Goal: Task Accomplishment & Management: Complete application form

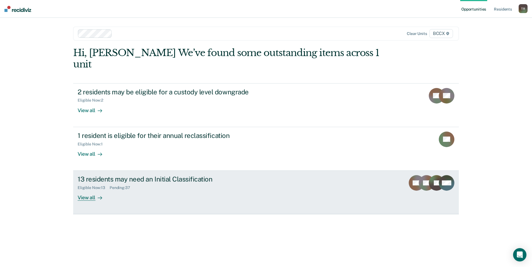
click at [92, 190] on div "View all" at bounding box center [93, 195] width 31 height 11
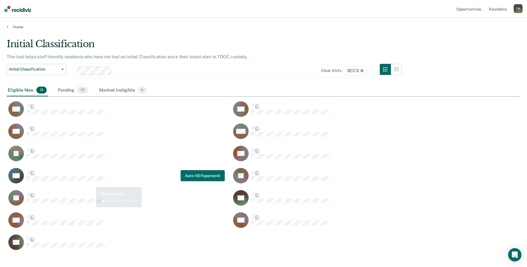
scroll to position [213, 510]
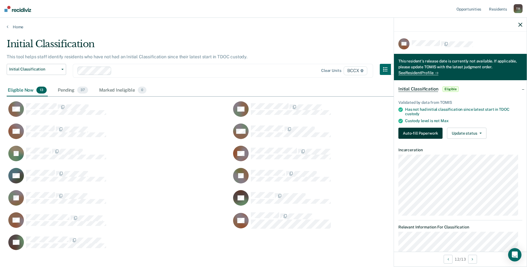
click at [420, 133] on button "Auto-fill Paperwork" at bounding box center [421, 133] width 44 height 11
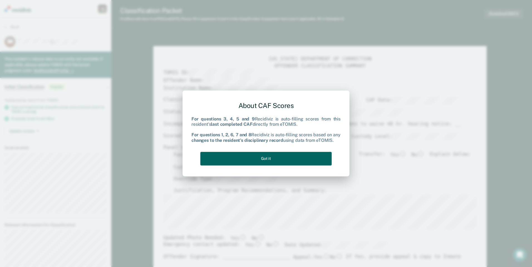
click at [242, 154] on button "Got it" at bounding box center [265, 159] width 131 height 14
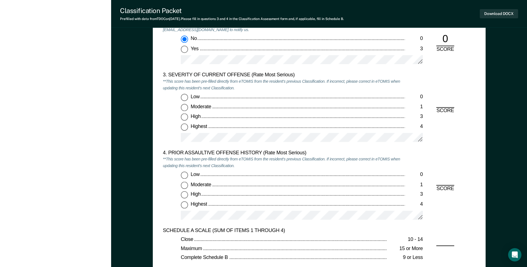
scroll to position [639, 0]
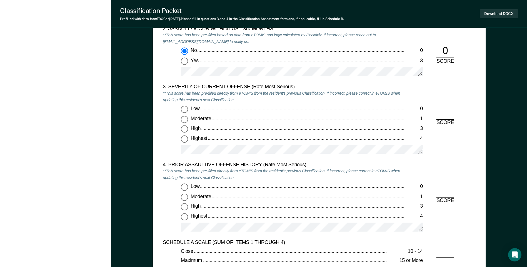
click at [186, 140] on input "Highest 4" at bounding box center [184, 138] width 7 height 7
type textarea "x"
radio input "true"
click at [186, 208] on input "High 3" at bounding box center [184, 207] width 7 height 7
type textarea "x"
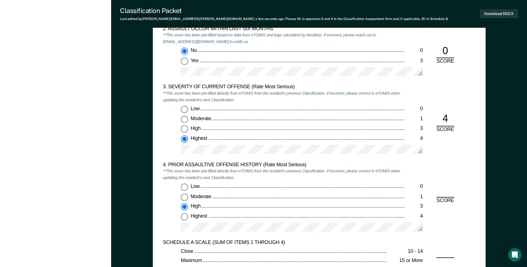
radio input "true"
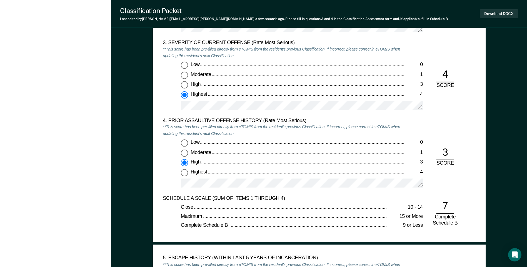
scroll to position [778, 0]
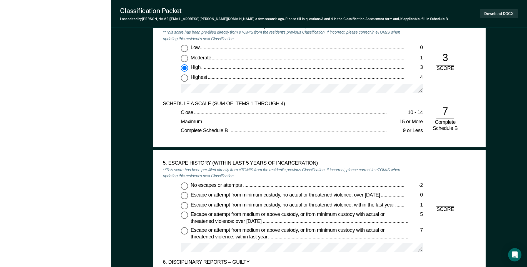
click at [185, 188] on input "No escapes or attempts -2" at bounding box center [184, 185] width 7 height 7
type textarea "x"
radio input "true"
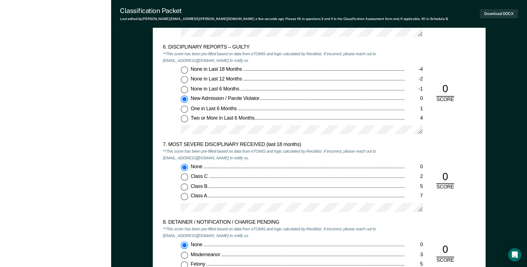
scroll to position [1084, 0]
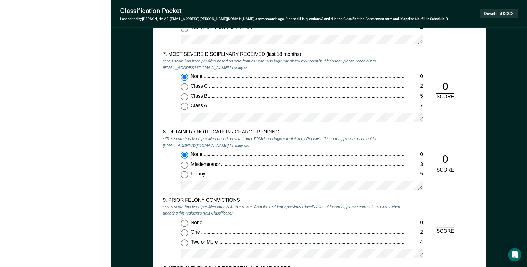
click at [185, 232] on input "One 2" at bounding box center [184, 233] width 7 height 7
type textarea "x"
radio input "true"
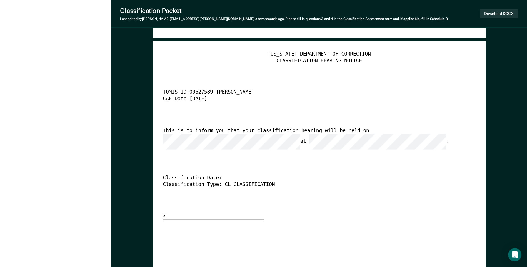
scroll to position [1362, 0]
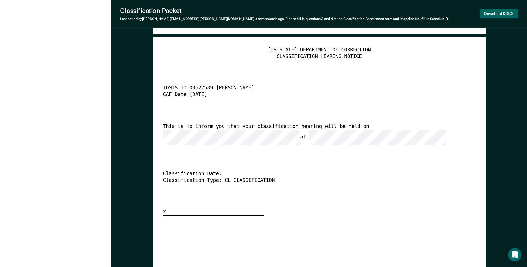
click at [486, 13] on button "Download DOCX" at bounding box center [499, 13] width 38 height 9
click at [349, 82] on div "[US_STATE] DEPARTMENT OF CORRECTION CLASSIFICATION HEARING NOTICE TOMIS ID: 006…" at bounding box center [319, 131] width 313 height 169
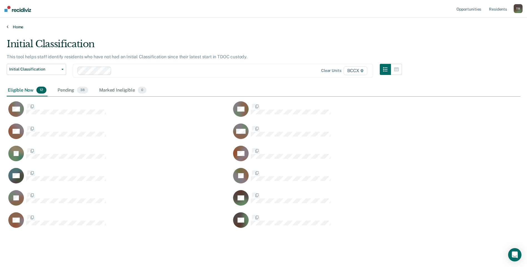
scroll to position [191, 510]
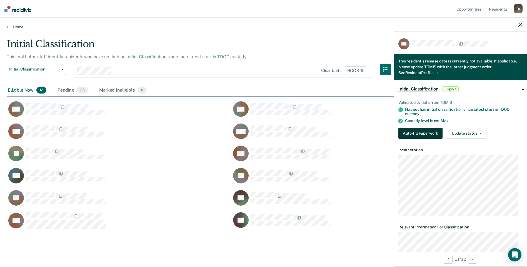
click at [410, 131] on button "Auto-fill Paperwork" at bounding box center [421, 133] width 44 height 11
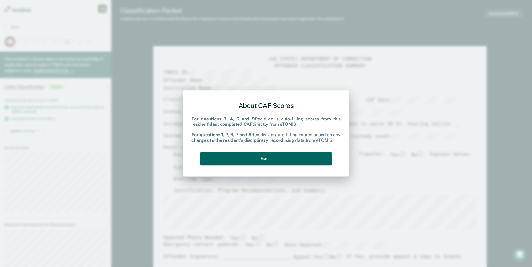
click at [292, 158] on button "Got it" at bounding box center [265, 159] width 131 height 14
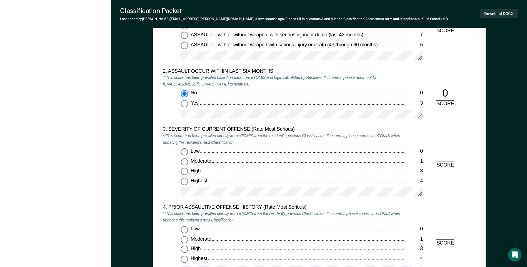
scroll to position [639, 0]
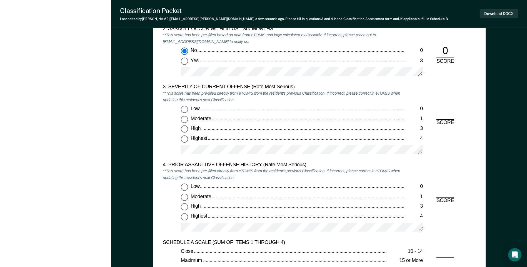
click at [183, 108] on input "Low 0" at bounding box center [184, 109] width 7 height 7
type textarea "x"
radio input "true"
drag, startPoint x: 184, startPoint y: 187, endPoint x: 207, endPoint y: 183, distance: 23.6
click at [185, 187] on input "Low 0" at bounding box center [184, 187] width 7 height 7
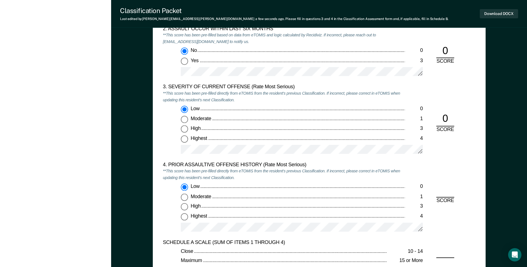
type textarea "x"
radio input "true"
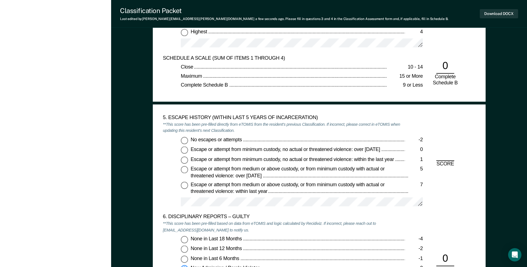
scroll to position [834, 0]
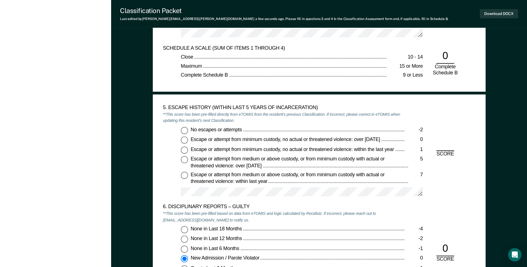
click at [185, 129] on input "No escapes or attempts -2" at bounding box center [184, 130] width 7 height 7
type textarea "x"
radio input "true"
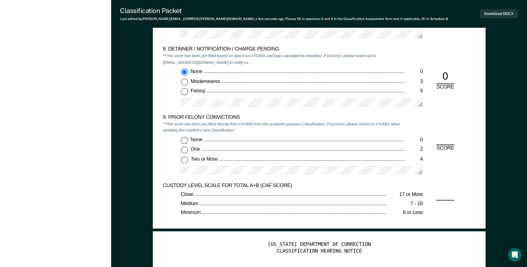
scroll to position [1168, 0]
click at [187, 160] on input "Two or More 4" at bounding box center [184, 159] width 7 height 7
type textarea "x"
radio input "true"
click at [490, 15] on button "Download DOCX" at bounding box center [499, 13] width 38 height 9
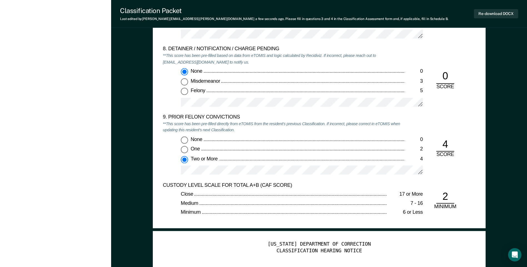
click at [355, 65] on div "8. DETAINER / NOTIFICATION / CHARGE PENDING **This score has been pre-filled ba…" at bounding box center [284, 80] width 242 height 68
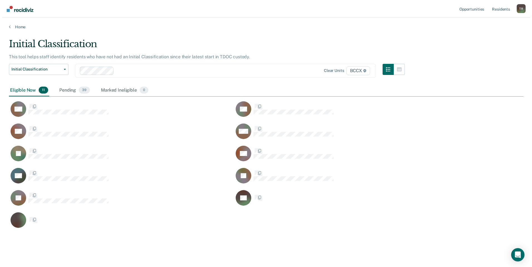
scroll to position [191, 510]
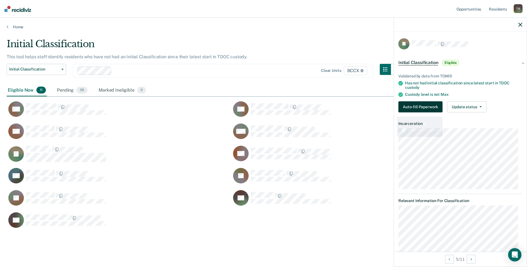
click at [405, 106] on button "Auto-fill Paperwork" at bounding box center [421, 106] width 44 height 11
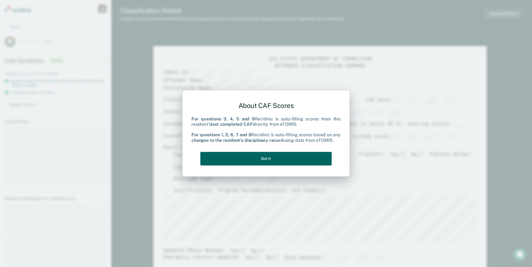
click at [311, 157] on button "Got it" at bounding box center [265, 159] width 131 height 14
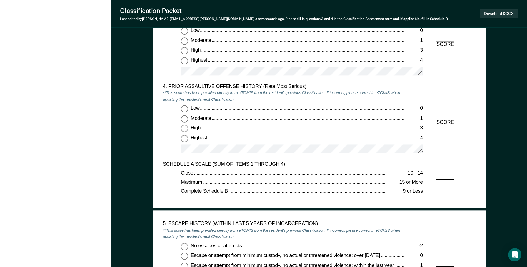
scroll to position [612, 0]
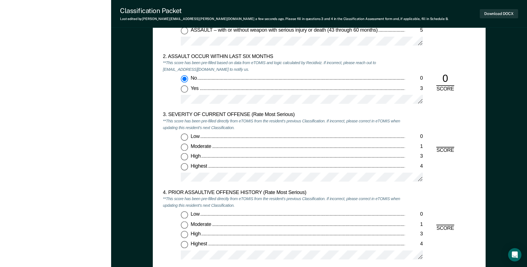
click at [187, 148] on input "Moderate 1" at bounding box center [184, 147] width 7 height 7
type textarea "x"
radio input "true"
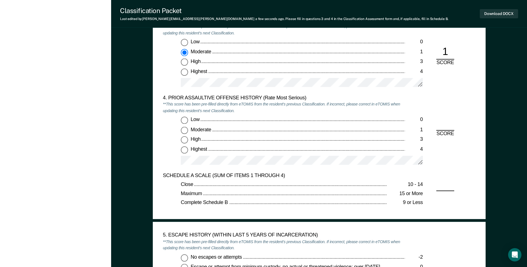
scroll to position [723, 0]
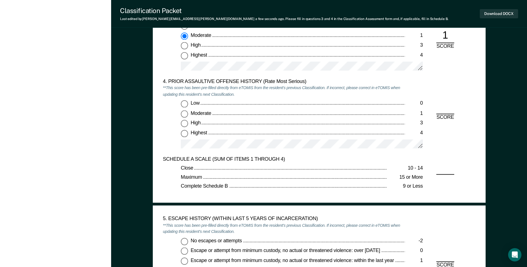
click at [184, 104] on input "Low 0" at bounding box center [184, 104] width 7 height 7
type textarea "x"
radio input "true"
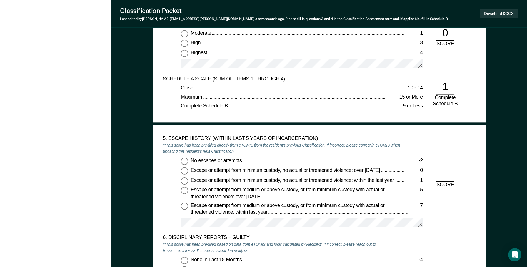
scroll to position [806, 0]
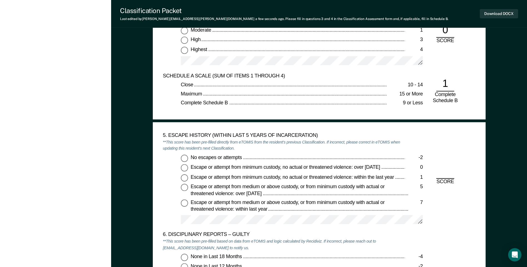
click at [182, 158] on input "No escapes or attempts -2" at bounding box center [184, 158] width 7 height 7
type textarea "x"
radio input "true"
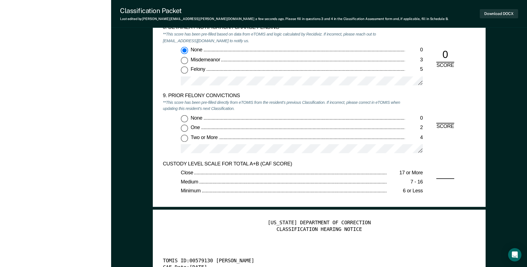
scroll to position [1195, 0]
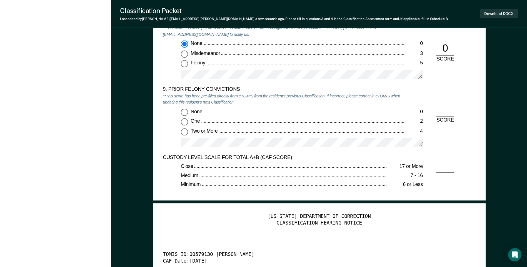
click at [185, 121] on input "One 2" at bounding box center [184, 121] width 7 height 7
type textarea "x"
radio input "true"
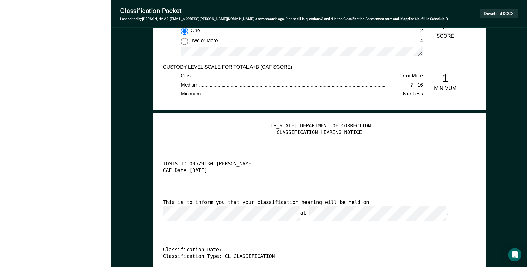
scroll to position [1279, 0]
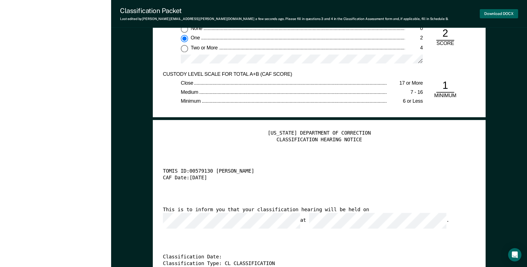
click at [491, 16] on button "Download DOCX" at bounding box center [499, 13] width 38 height 9
click at [350, 71] on div "9. PRIOR FELONY CONVICTIONS **This score has been pre-filled directly from eTOM…" at bounding box center [284, 37] width 242 height 68
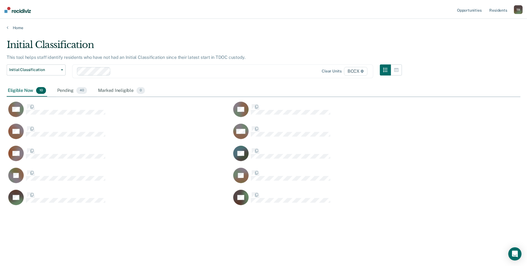
scroll to position [183, 514]
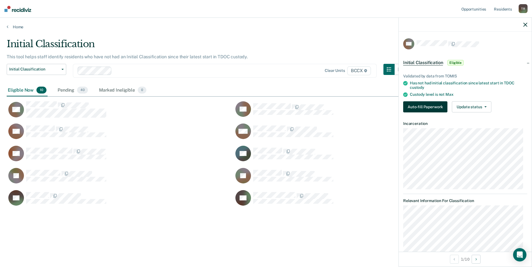
click at [409, 103] on button "Auto-fill Paperwork" at bounding box center [425, 106] width 44 height 11
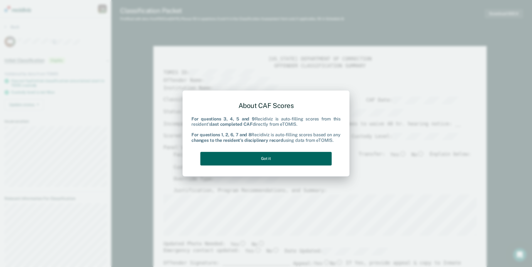
click at [302, 160] on button "Got it" at bounding box center [265, 159] width 131 height 14
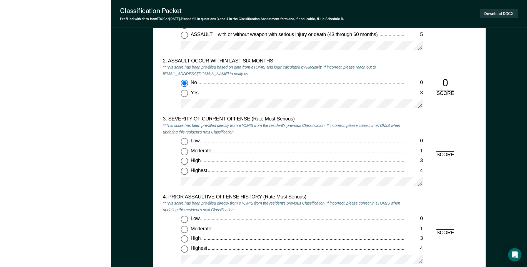
scroll to position [612, 0]
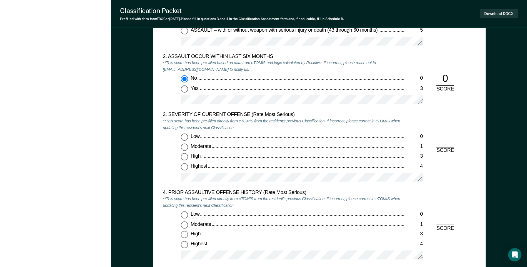
click at [182, 166] on input "Highest 4" at bounding box center [184, 166] width 7 height 7
type textarea "x"
radio input "true"
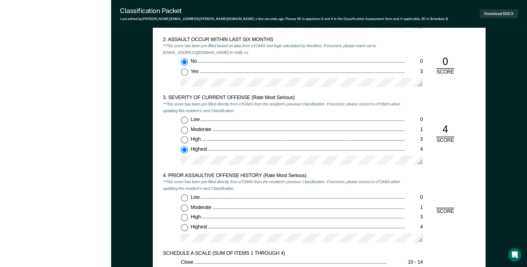
scroll to position [695, 0]
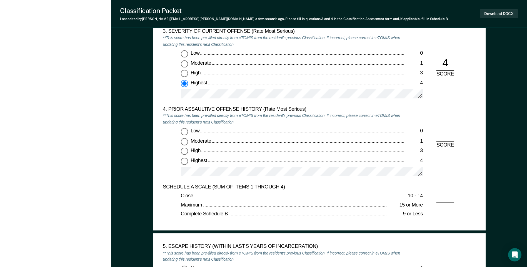
click at [187, 131] on input "Low 0" at bounding box center [184, 131] width 7 height 7
type textarea "x"
radio input "true"
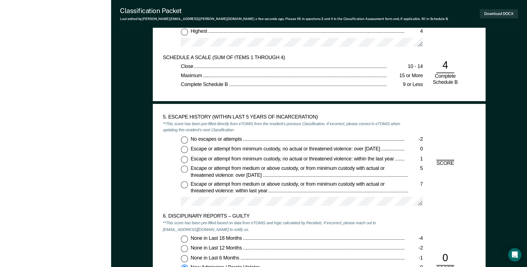
scroll to position [862, 0]
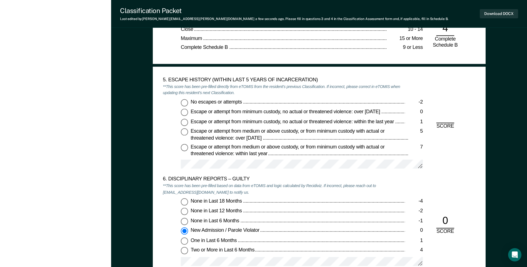
click at [184, 101] on input "No escapes or attempts -2" at bounding box center [184, 102] width 7 height 7
type textarea "x"
radio input "true"
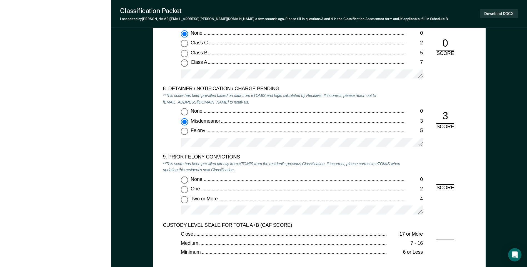
scroll to position [1168, 0]
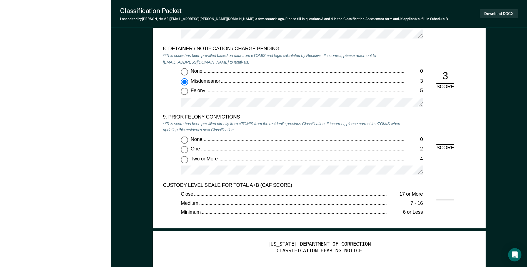
click at [184, 162] on input "Two or More 4" at bounding box center [184, 159] width 7 height 7
type textarea "x"
radio input "true"
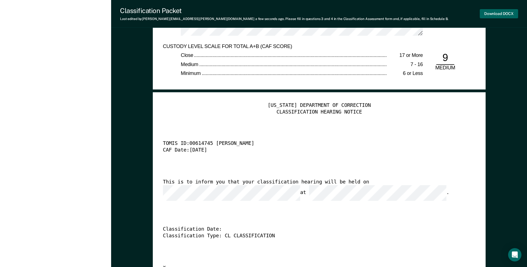
click at [498, 14] on button "Download DOCX" at bounding box center [499, 13] width 38 height 9
drag, startPoint x: 65, startPoint y: 78, endPoint x: 27, endPoint y: 38, distance: 55.5
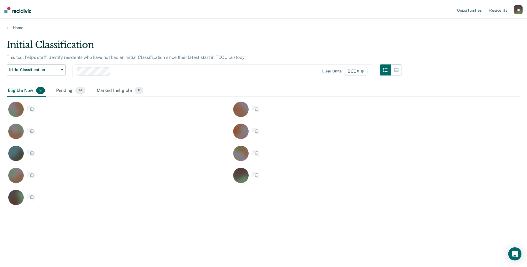
scroll to position [183, 514]
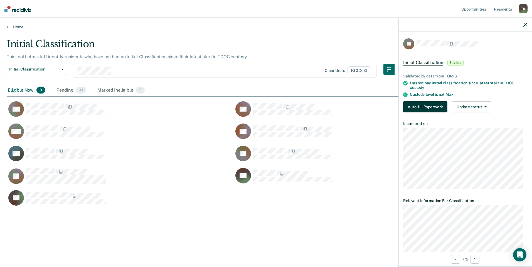
click at [412, 106] on button "Auto-fill Paperwork" at bounding box center [425, 106] width 44 height 11
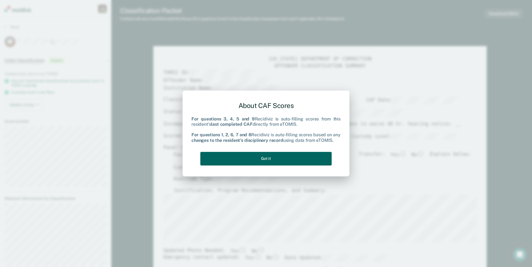
click at [285, 158] on button "Got it" at bounding box center [265, 159] width 131 height 14
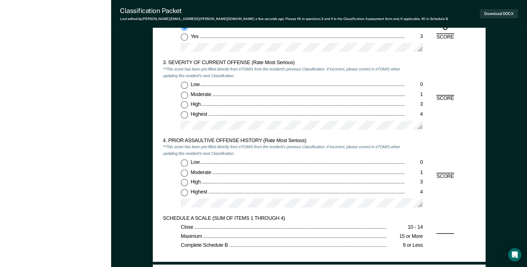
scroll to position [667, 0]
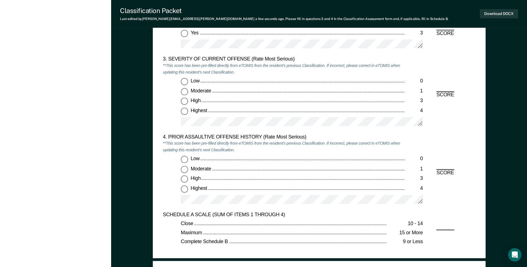
click at [185, 111] on input "Highest 4" at bounding box center [184, 111] width 7 height 7
type textarea "x"
radio input "true"
click at [184, 160] on input "Low 0" at bounding box center [184, 159] width 7 height 7
type textarea "x"
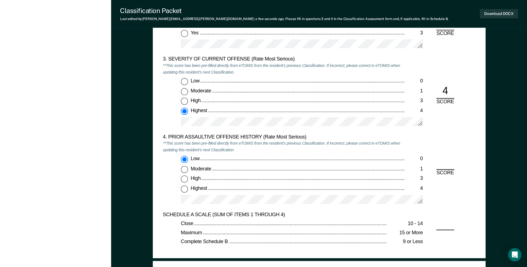
radio input "true"
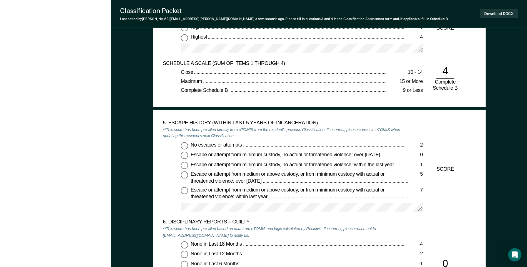
scroll to position [834, 0]
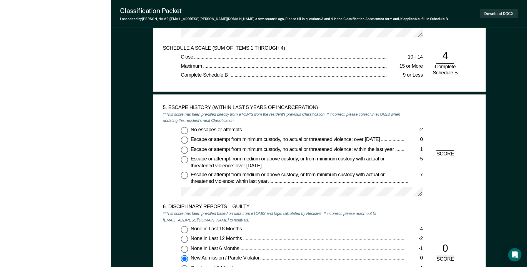
click at [185, 130] on input "No escapes or attempts -2" at bounding box center [184, 130] width 7 height 7
type textarea "x"
radio input "true"
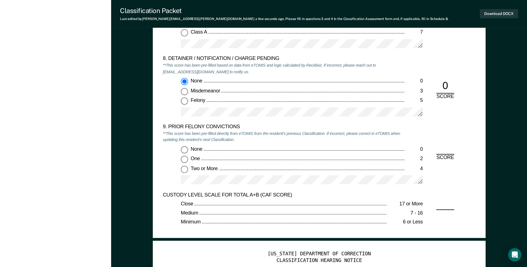
scroll to position [1168, 0]
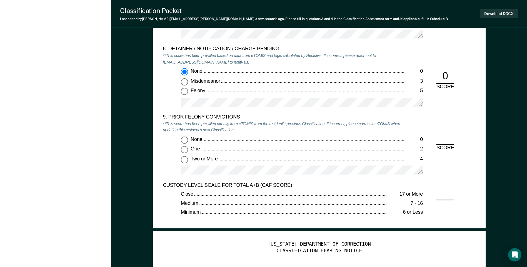
click at [188, 140] on input "None 0" at bounding box center [184, 139] width 7 height 7
type textarea "x"
radio input "true"
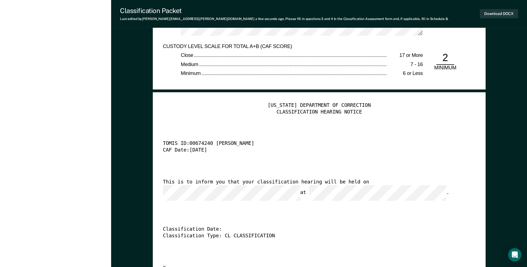
scroll to position [1140, 0]
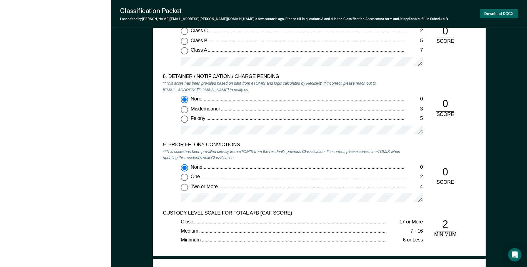
click at [493, 16] on button "Download DOCX" at bounding box center [499, 13] width 38 height 9
click at [386, 70] on div at bounding box center [302, 64] width 242 height 14
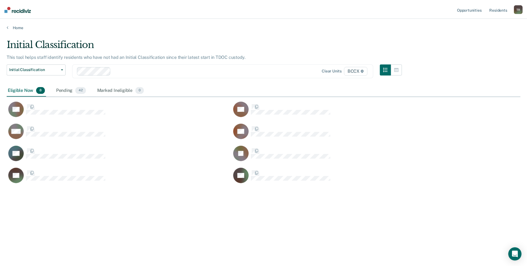
scroll to position [183, 514]
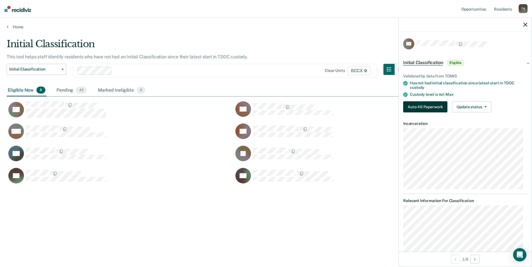
click at [440, 107] on button "Auto-fill Paperwork" at bounding box center [425, 106] width 44 height 11
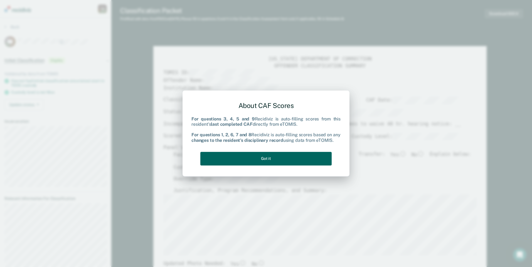
click at [316, 160] on button "Got it" at bounding box center [265, 159] width 131 height 14
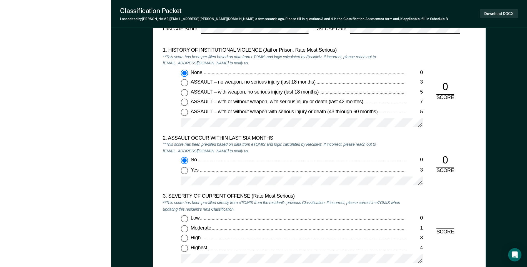
scroll to position [584, 0]
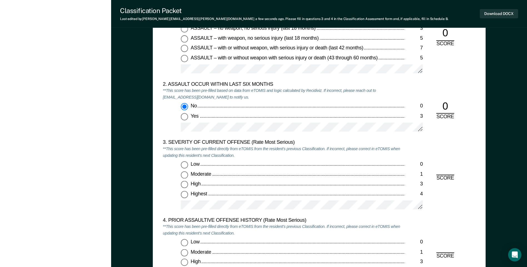
click at [187, 164] on input "Low 0" at bounding box center [184, 165] width 7 height 7
type textarea "x"
radio input "true"
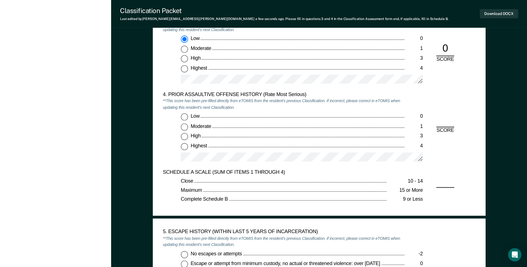
scroll to position [723, 0]
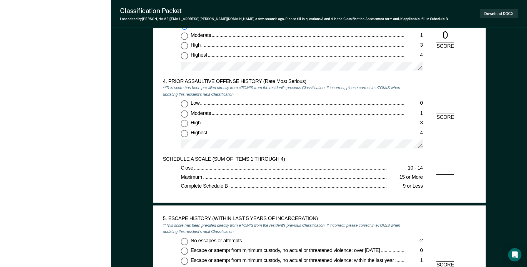
click at [184, 105] on input "Low 0" at bounding box center [184, 104] width 7 height 7
type textarea "x"
radio input "true"
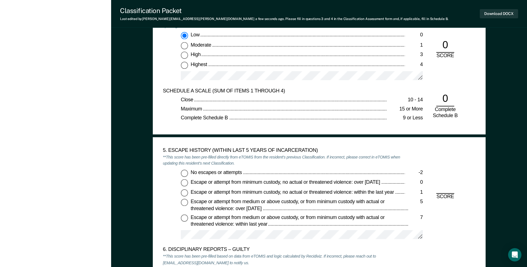
scroll to position [834, 0]
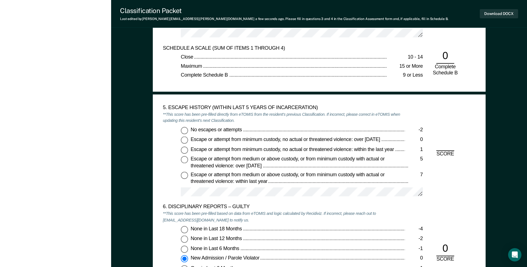
click at [185, 130] on input "No escapes or attempts -2" at bounding box center [184, 130] width 7 height 7
type textarea "x"
radio input "true"
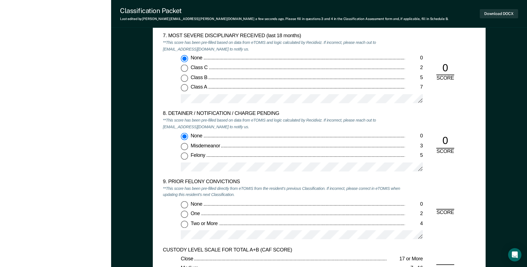
scroll to position [1140, 0]
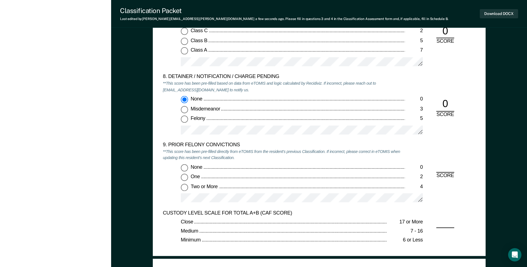
click at [186, 177] on input "One 2" at bounding box center [184, 177] width 7 height 7
type textarea "x"
radio input "true"
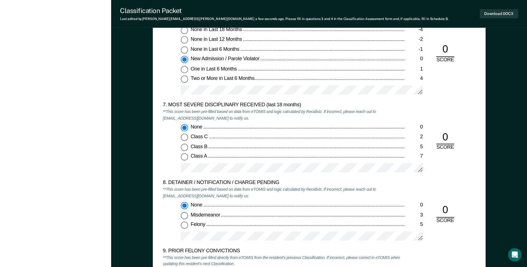
scroll to position [973, 0]
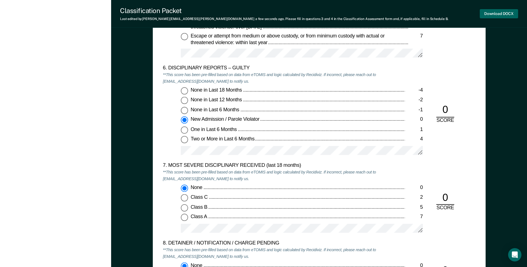
click at [487, 13] on button "Download DOCX" at bounding box center [499, 13] width 38 height 9
click at [364, 81] on div "6. DISCIPLINARY REPORTS – GUILTY **This score has been pre-filled based on data…" at bounding box center [284, 114] width 242 height 98
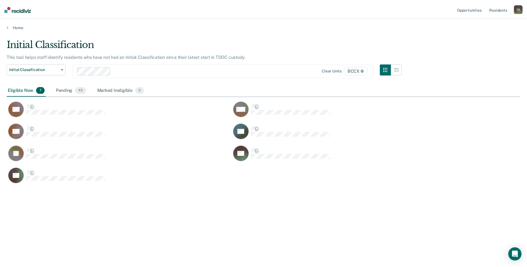
scroll to position [183, 514]
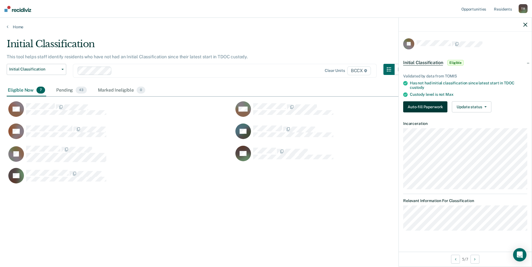
click at [440, 107] on button "Auto-fill Paperwork" at bounding box center [425, 106] width 44 height 11
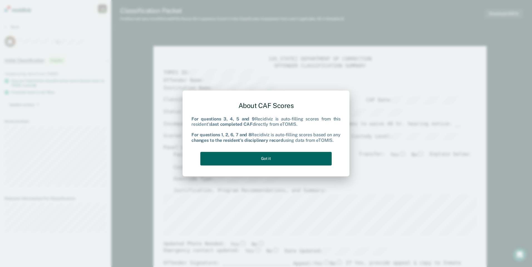
click at [288, 156] on button "Got it" at bounding box center [265, 159] width 131 height 14
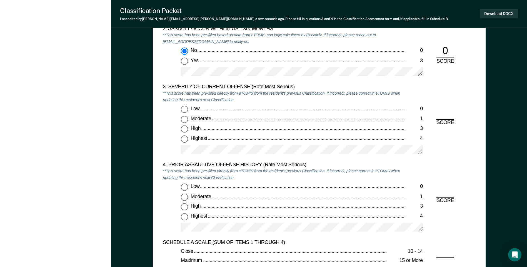
scroll to position [667, 0]
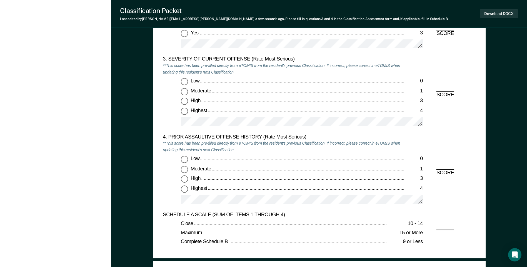
click at [184, 112] on input "Highest 4" at bounding box center [184, 111] width 7 height 7
type textarea "x"
radio input "true"
click at [188, 158] on input "Low 0" at bounding box center [184, 159] width 7 height 7
type textarea "x"
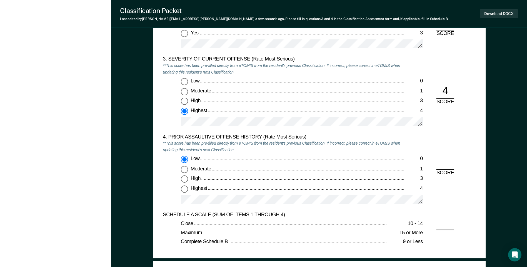
radio input "true"
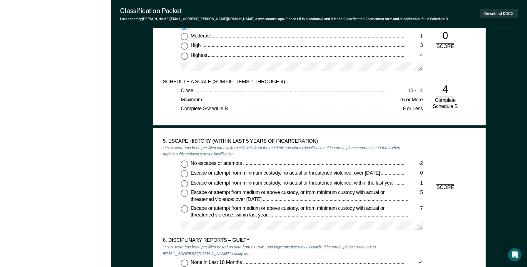
scroll to position [806, 0]
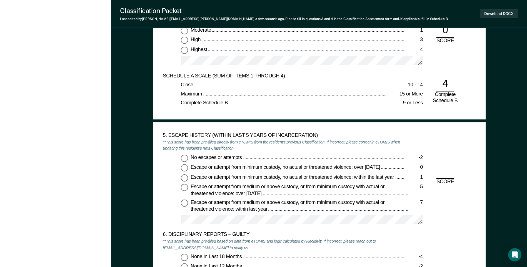
click at [187, 159] on input "No escapes or attempts -2" at bounding box center [184, 158] width 7 height 7
type textarea "x"
radio input "true"
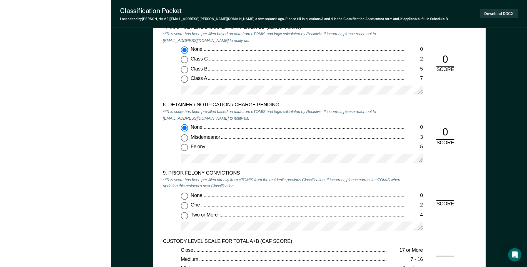
scroll to position [1112, 0]
click at [187, 196] on input "None 0" at bounding box center [184, 195] width 7 height 7
type textarea "x"
radio input "true"
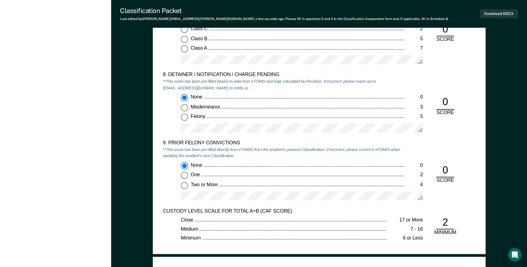
scroll to position [1140, 0]
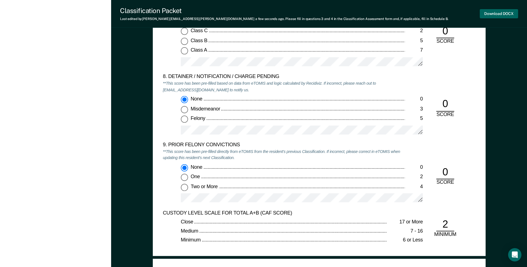
click at [498, 16] on button "Download DOCX" at bounding box center [499, 13] width 38 height 9
drag, startPoint x: 331, startPoint y: 76, endPoint x: 328, endPoint y: 75, distance: 3.3
click at [331, 76] on div "8. DETAINER / NOTIFICATION / CHARGE PENDING" at bounding box center [284, 77] width 242 height 7
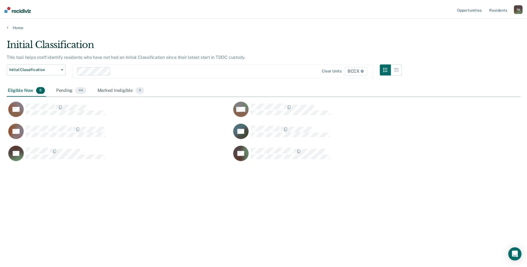
scroll to position [183, 514]
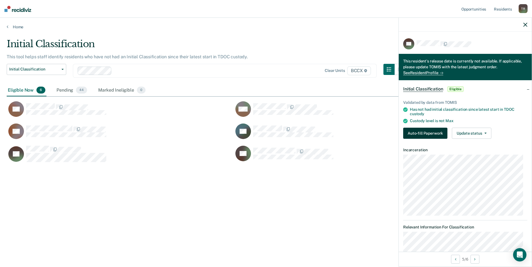
click at [418, 135] on button "Auto-fill Paperwork" at bounding box center [425, 133] width 44 height 11
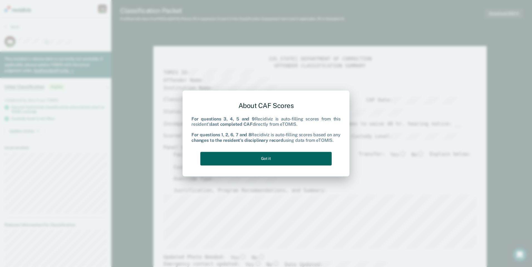
click at [311, 159] on button "Got it" at bounding box center [265, 159] width 131 height 14
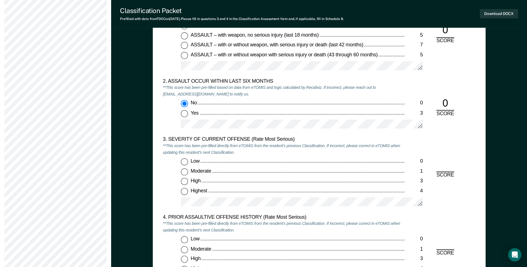
scroll to position [612, 0]
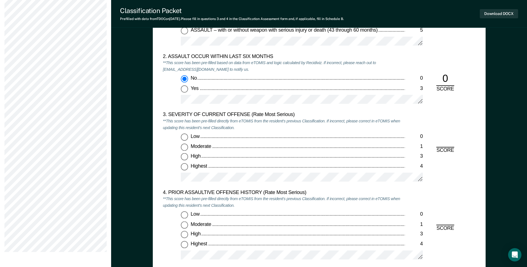
click at [184, 137] on input "Low 0" at bounding box center [184, 137] width 7 height 7
type textarea "x"
radio input "true"
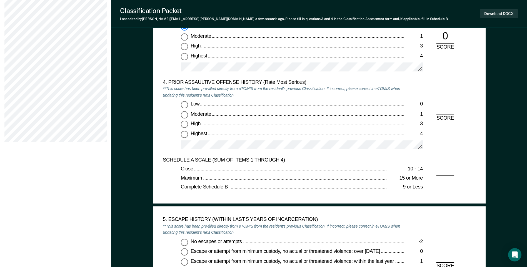
scroll to position [723, 0]
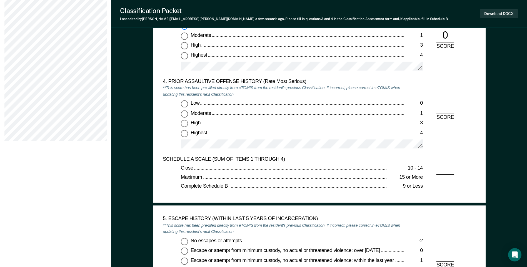
click at [184, 134] on input "Highest 4" at bounding box center [184, 133] width 7 height 7
type textarea "x"
radio input "true"
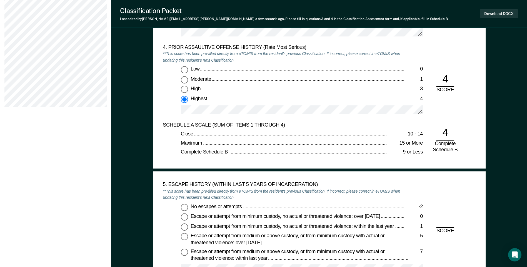
scroll to position [806, 0]
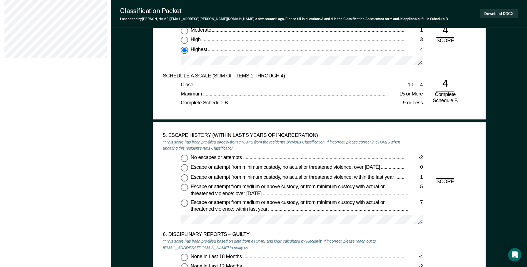
click at [183, 160] on input "No escapes or attempts -2" at bounding box center [184, 158] width 7 height 7
type textarea "x"
radio input "true"
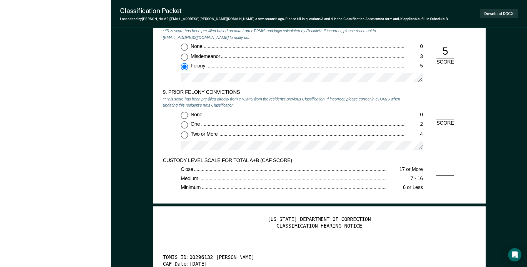
scroll to position [1195, 0]
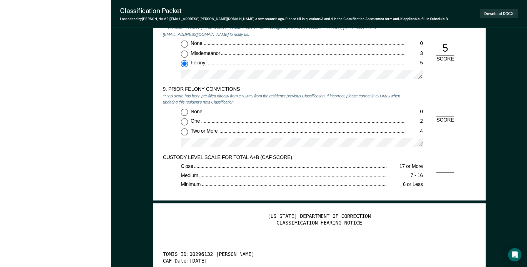
click at [185, 131] on input "Two or More 4" at bounding box center [184, 131] width 7 height 7
type textarea "x"
radio input "true"
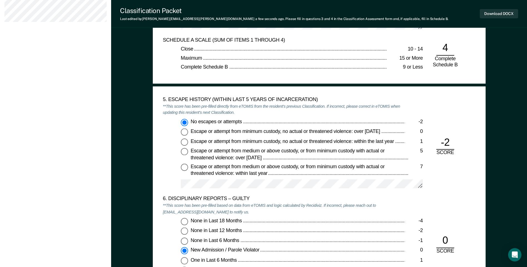
scroll to position [834, 0]
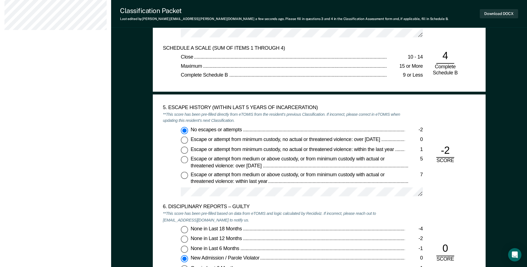
click at [187, 142] on input "Escape or attempt from minimum custody, no actual or threatened violence: over …" at bounding box center [184, 140] width 7 height 7
type textarea "x"
radio input "false"
radio input "true"
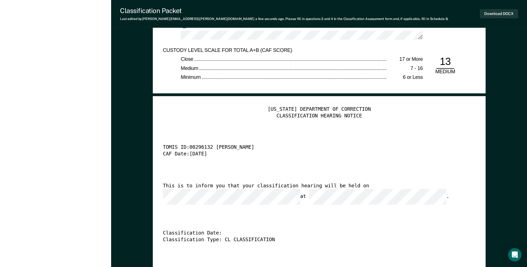
scroll to position [1307, 0]
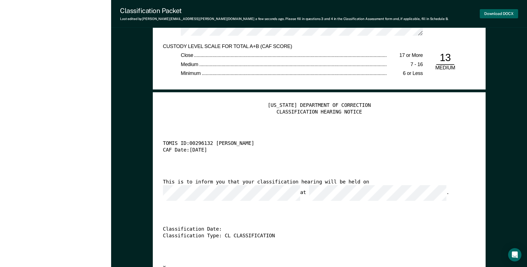
click at [491, 14] on button "Download DOCX" at bounding box center [499, 13] width 38 height 9
click at [342, 76] on div "Minimum" at bounding box center [284, 74] width 206 height 7
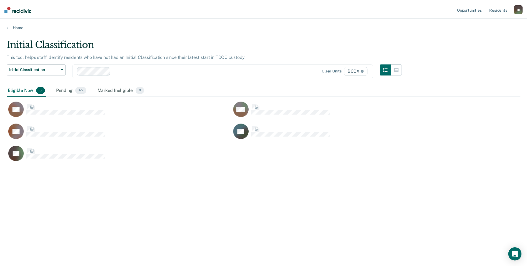
scroll to position [183, 514]
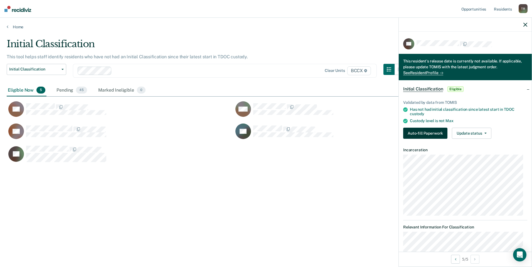
click at [428, 134] on button "Auto-fill Paperwork" at bounding box center [425, 133] width 44 height 11
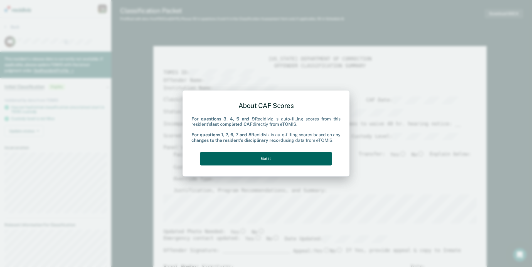
click at [267, 158] on button "Got it" at bounding box center [265, 159] width 131 height 14
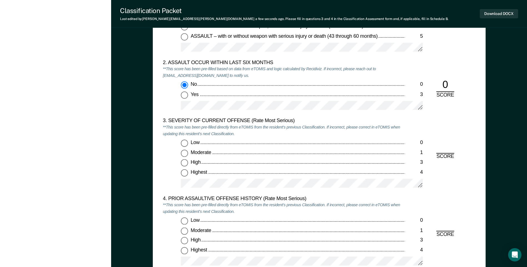
scroll to position [612, 0]
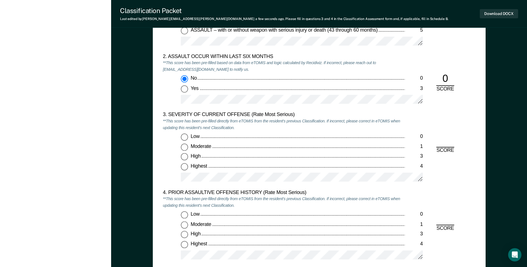
click at [185, 147] on input "Moderate 1" at bounding box center [184, 147] width 7 height 7
type textarea "x"
radio input "true"
click at [186, 216] on input "Low 0" at bounding box center [184, 215] width 7 height 7
type textarea "x"
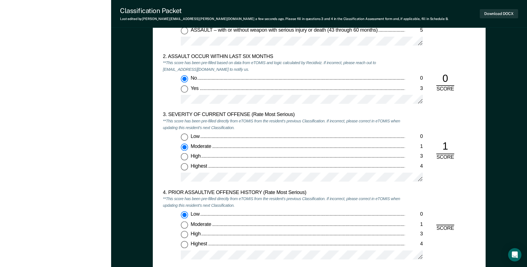
radio input "true"
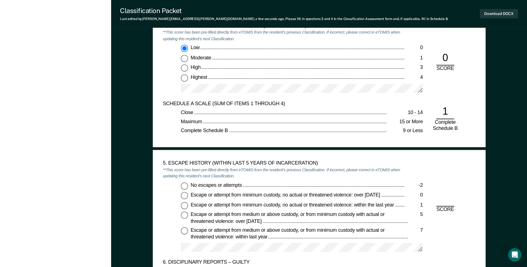
scroll to position [862, 0]
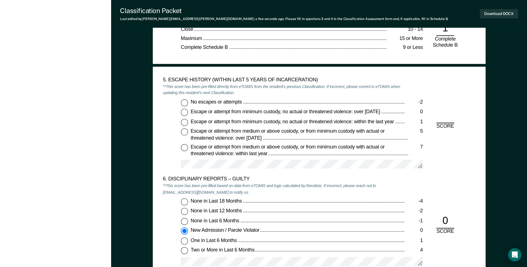
click at [185, 99] on input "No escapes or attempts -2" at bounding box center [184, 102] width 7 height 7
type textarea "x"
radio input "true"
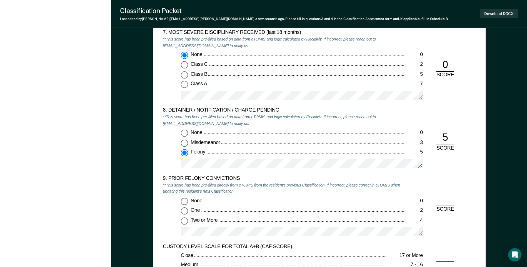
scroll to position [1140, 0]
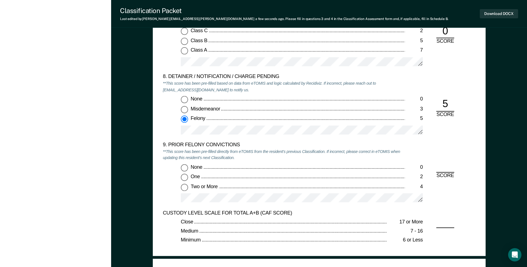
click at [182, 189] on input "Two or More 4" at bounding box center [184, 187] width 7 height 7
type textarea "x"
radio input "true"
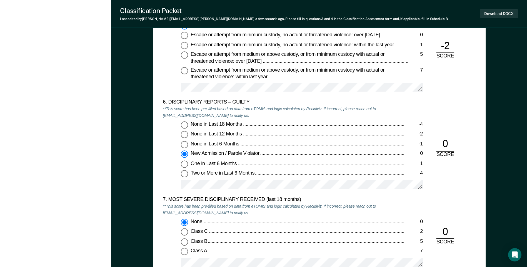
scroll to position [862, 0]
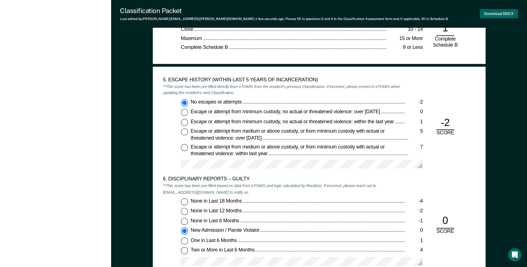
click at [482, 14] on button "Download DOCX" at bounding box center [499, 13] width 38 height 9
drag, startPoint x: 349, startPoint y: 61, endPoint x: 343, endPoint y: 60, distance: 5.9
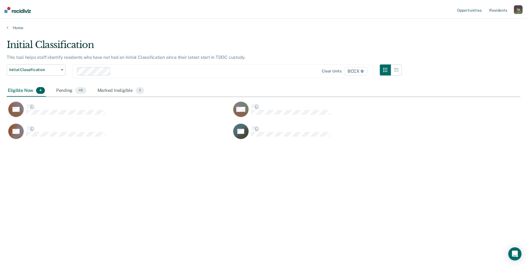
scroll to position [183, 514]
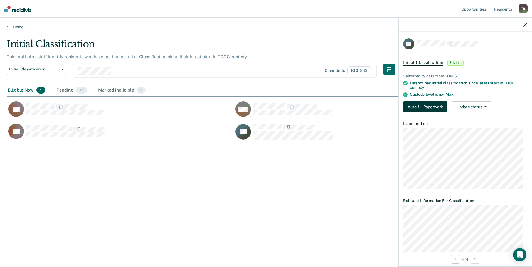
click at [406, 103] on button "Auto-fill Paperwork" at bounding box center [425, 106] width 44 height 11
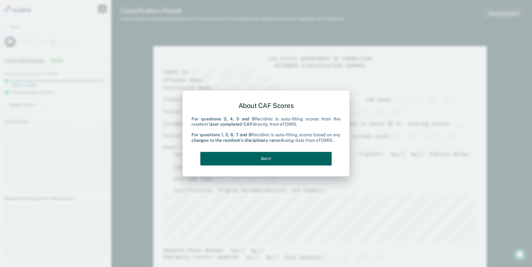
click at [252, 155] on button "Got it" at bounding box center [265, 159] width 131 height 14
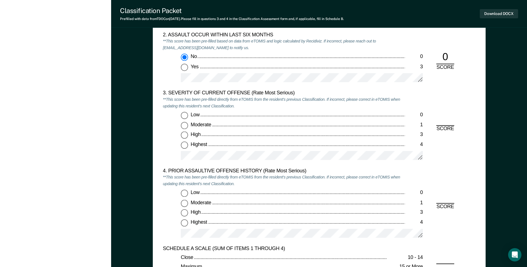
scroll to position [667, 0]
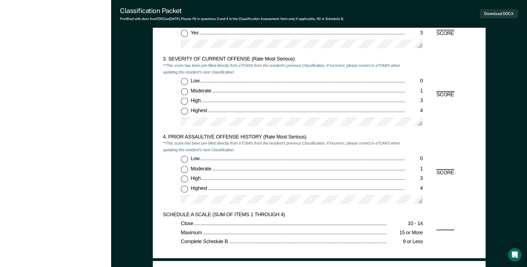
click at [184, 92] on input "Moderate 1" at bounding box center [184, 91] width 7 height 7
type textarea "x"
radio input "true"
click at [183, 161] on input "Low 0" at bounding box center [184, 159] width 7 height 7
type textarea "x"
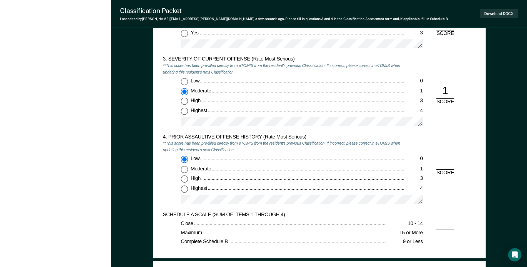
radio input "true"
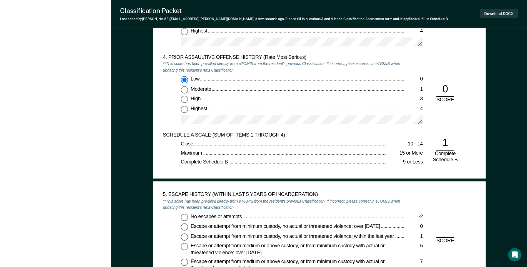
scroll to position [834, 0]
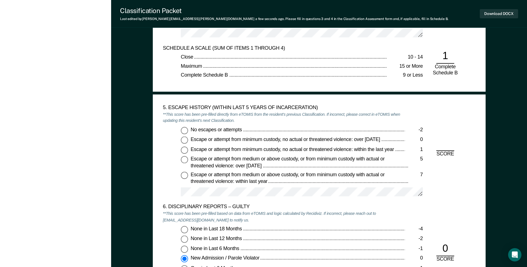
click at [185, 130] on input "No escapes or attempts -2" at bounding box center [184, 130] width 7 height 7
type textarea "x"
radio input "true"
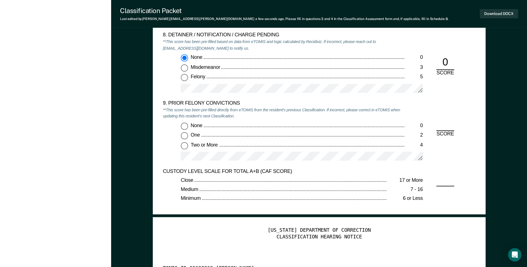
scroll to position [1195, 0]
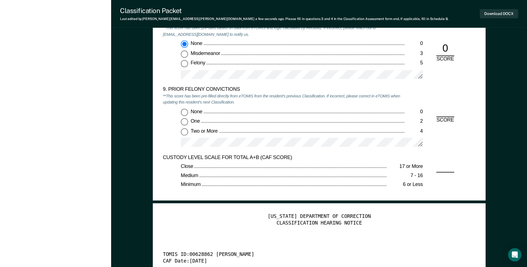
click at [184, 122] on input "One 2" at bounding box center [184, 121] width 7 height 7
type textarea "x"
radio input "true"
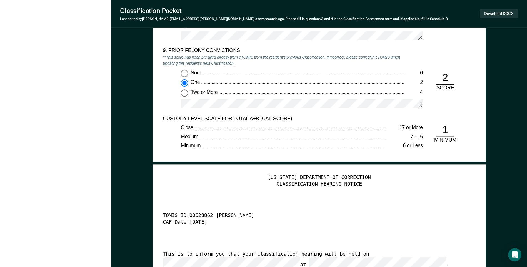
scroll to position [1334, 0]
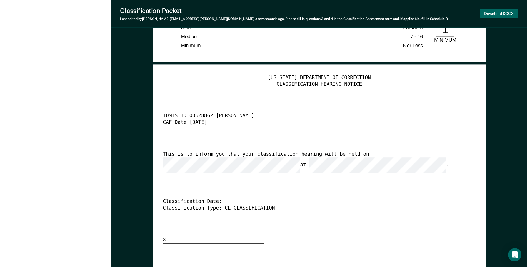
click at [492, 16] on button "Download DOCX" at bounding box center [499, 13] width 38 height 9
click at [317, 82] on div "CLASSIFICATION HEARING NOTICE" at bounding box center [319, 84] width 313 height 7
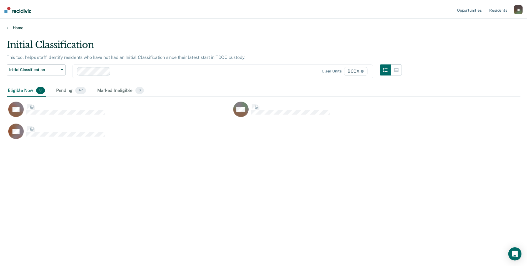
scroll to position [183, 514]
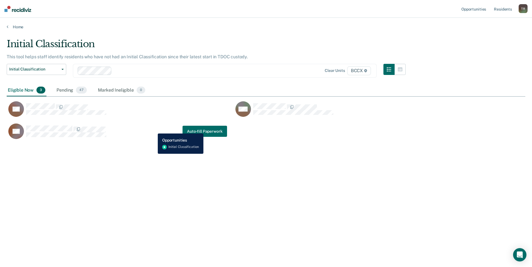
click at [153, 130] on div "CB Auto-fill Paperwork" at bounding box center [117, 131] width 220 height 16
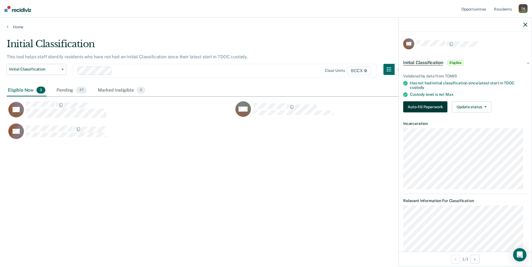
click at [412, 110] on button "Auto-fill Paperwork" at bounding box center [425, 106] width 44 height 11
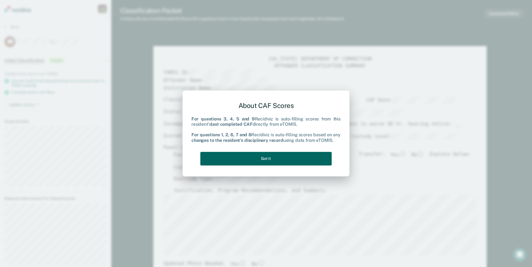
click at [305, 157] on button "Got it" at bounding box center [265, 159] width 131 height 14
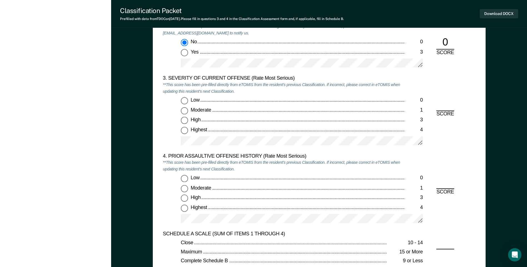
scroll to position [639, 0]
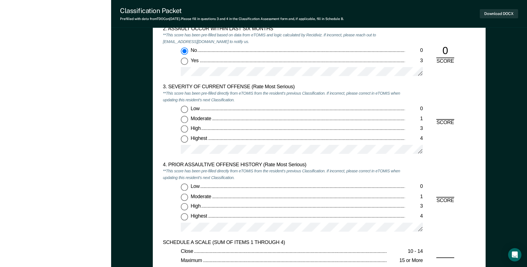
click at [185, 120] on input "Moderate 1" at bounding box center [184, 119] width 7 height 7
type textarea "x"
radio input "true"
click at [184, 190] on input "Low 0" at bounding box center [184, 187] width 7 height 7
type textarea "x"
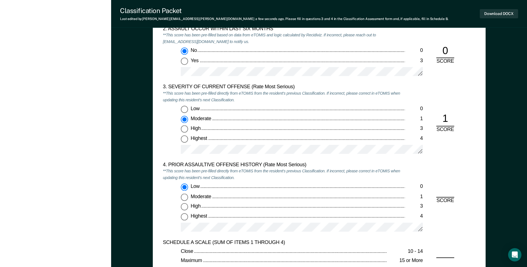
radio input "true"
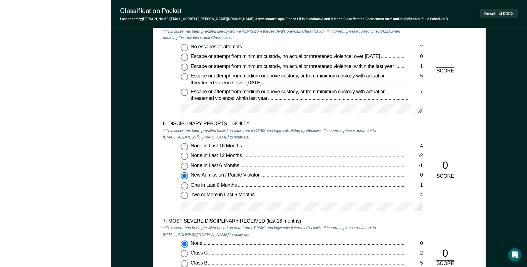
scroll to position [917, 0]
click at [186, 50] on input "No escapes or attempts -2" at bounding box center [184, 46] width 7 height 7
type textarea "x"
radio input "true"
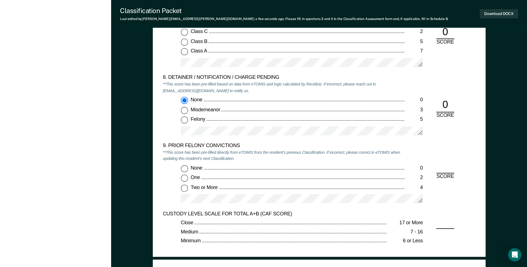
scroll to position [1140, 0]
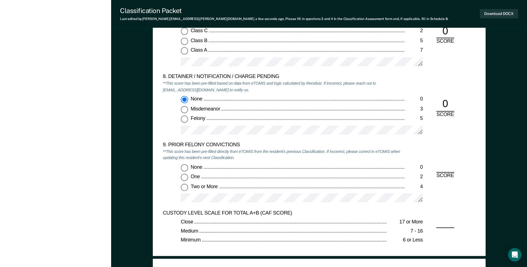
click at [188, 188] on label "Two or More 4" at bounding box center [302, 187] width 242 height 7
click at [188, 188] on input "Two or More 4" at bounding box center [184, 187] width 7 height 7
type textarea "x"
radio input "true"
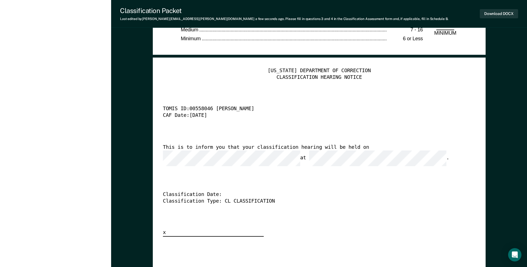
scroll to position [1418, 0]
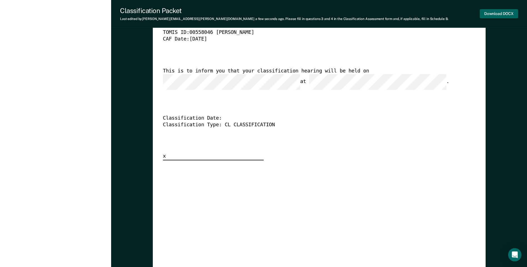
click at [492, 16] on button "Download DOCX" at bounding box center [499, 13] width 38 height 9
click at [320, 33] on div "TOMIS ID: 00558046 [PERSON_NAME]" at bounding box center [311, 33] width 297 height 7
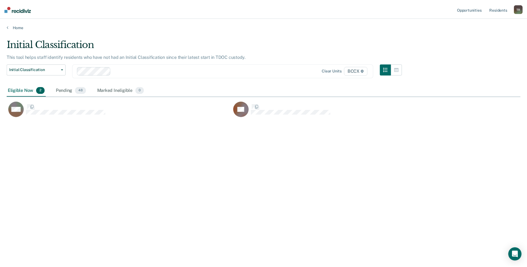
scroll to position [183, 514]
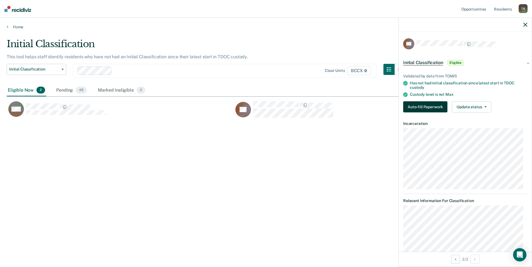
click at [422, 109] on button "Auto-fill Paperwork" at bounding box center [425, 106] width 44 height 11
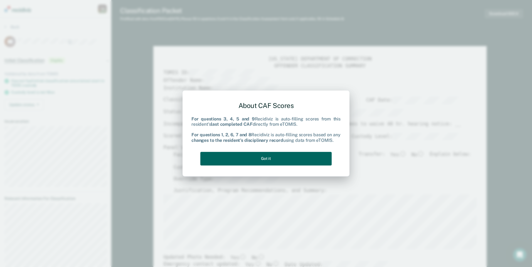
click at [285, 162] on button "Got it" at bounding box center [265, 159] width 131 height 14
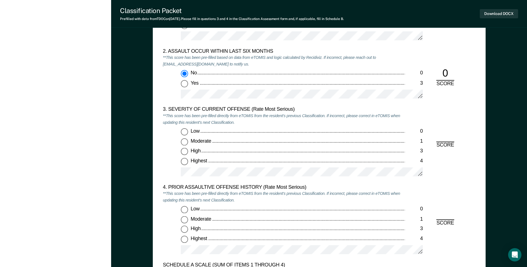
scroll to position [695, 0]
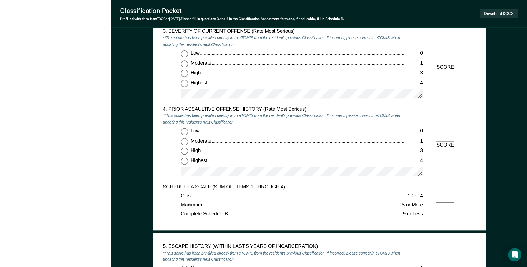
click at [184, 82] on input "Highest 4" at bounding box center [184, 83] width 7 height 7
type textarea "x"
radio input "true"
click at [183, 133] on input "Low 0" at bounding box center [184, 131] width 7 height 7
type textarea "x"
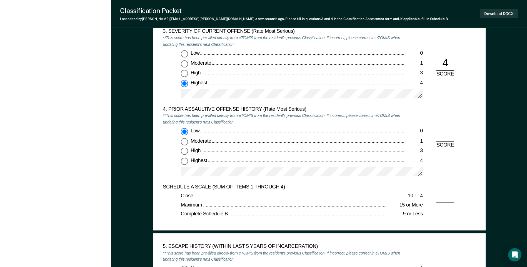
radio input "true"
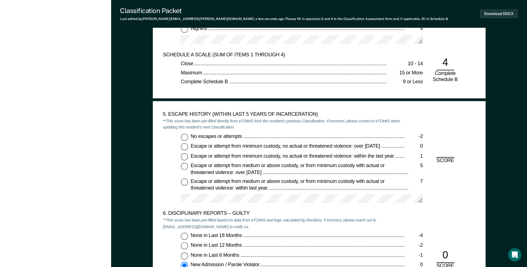
scroll to position [834, 0]
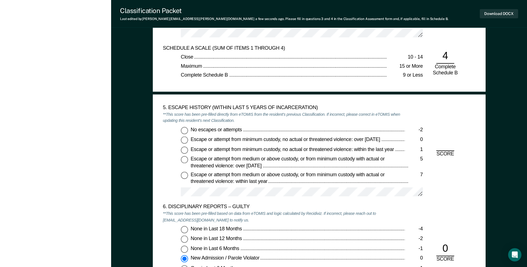
click at [185, 129] on input "No escapes or attempts -2" at bounding box center [184, 130] width 7 height 7
type textarea "x"
radio input "true"
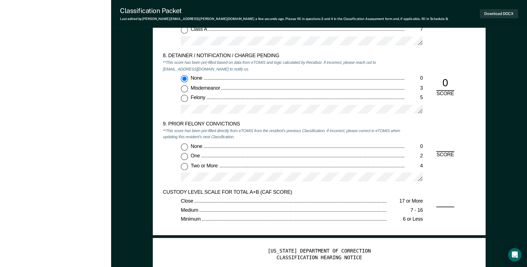
scroll to position [1168, 0]
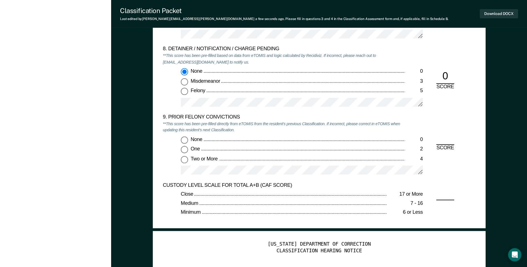
click at [187, 160] on input "Two or More 4" at bounding box center [184, 159] width 7 height 7
type textarea "x"
radio input "true"
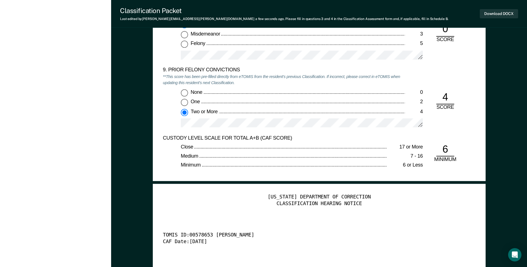
scroll to position [1307, 0]
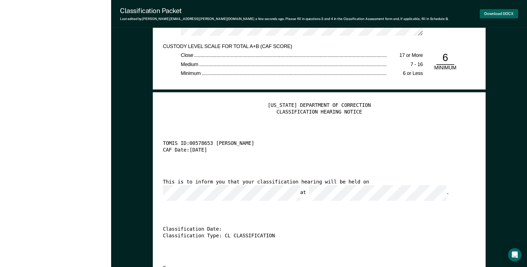
click at [491, 13] on button "Download DOCX" at bounding box center [499, 13] width 38 height 9
drag, startPoint x: 365, startPoint y: 113, endPoint x: 358, endPoint y: 111, distance: 7.5
click at [364, 113] on div "CLASSIFICATION HEARING NOTICE" at bounding box center [319, 112] width 313 height 7
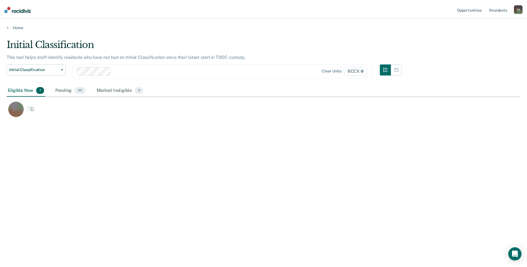
scroll to position [183, 514]
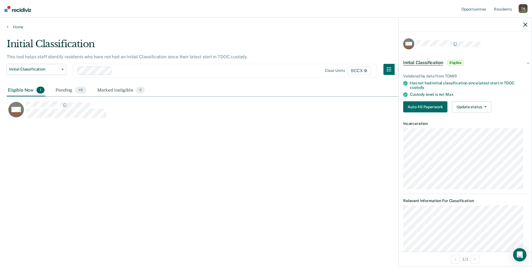
click at [410, 101] on div "Validated by data from TOMIS Has not had initial classification since latest st…" at bounding box center [464, 91] width 133 height 52
click at [412, 106] on button "Auto-fill Paperwork" at bounding box center [425, 106] width 44 height 11
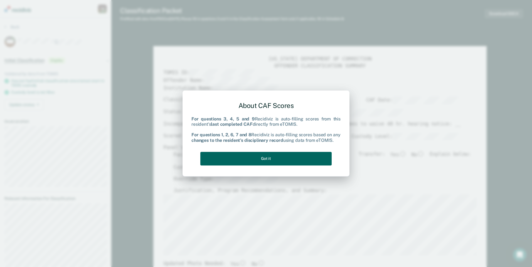
click at [312, 157] on button "Got it" at bounding box center [265, 159] width 131 height 14
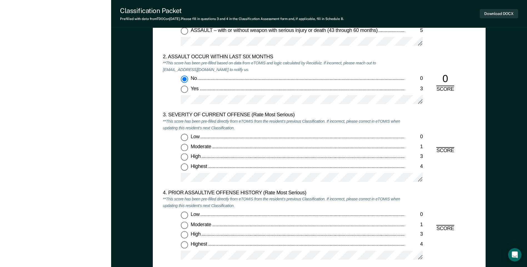
scroll to position [612, 0]
drag, startPoint x: 185, startPoint y: 147, endPoint x: 190, endPoint y: 150, distance: 5.7
click at [186, 147] on input "Moderate 1" at bounding box center [184, 147] width 7 height 7
type textarea "x"
radio input "true"
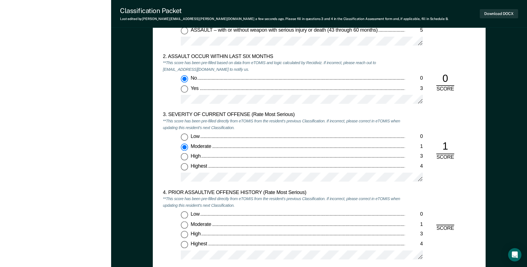
click at [188, 216] on input "Low 0" at bounding box center [184, 215] width 7 height 7
type textarea "x"
radio input "true"
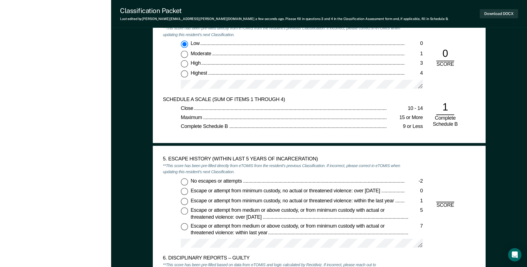
scroll to position [834, 0]
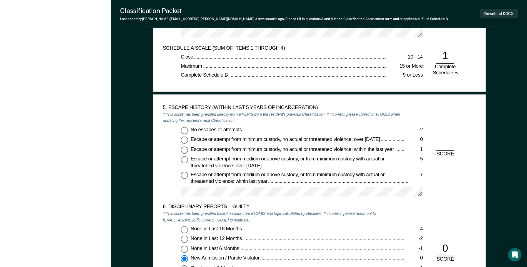
click at [184, 130] on input "No escapes or attempts -2" at bounding box center [184, 130] width 7 height 7
type textarea "x"
radio input "true"
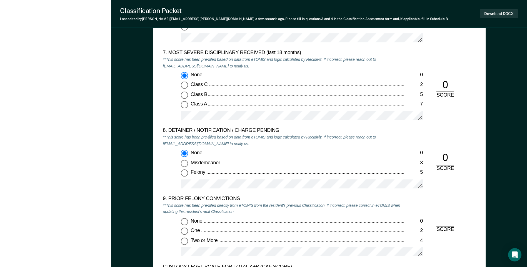
scroll to position [1195, 0]
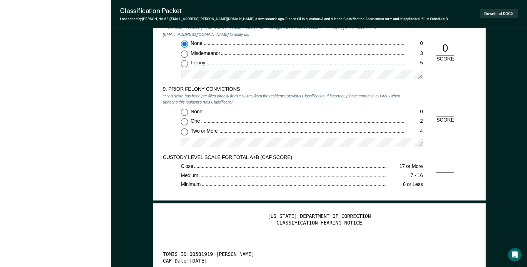
click at [183, 133] on input "Two or More 4" at bounding box center [184, 131] width 7 height 7
type textarea "x"
radio input "true"
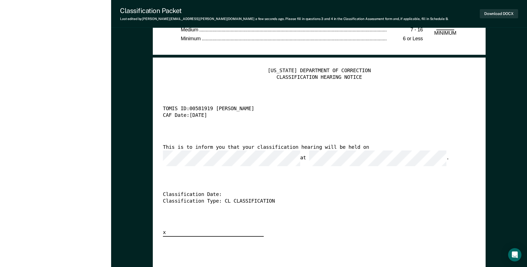
scroll to position [1362, 0]
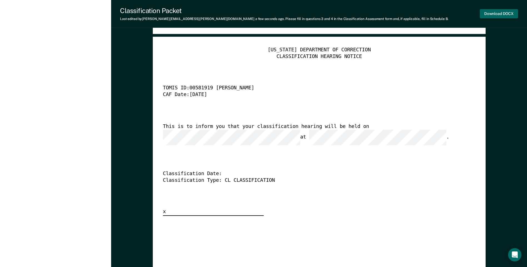
click at [491, 14] on button "Download DOCX" at bounding box center [499, 13] width 38 height 9
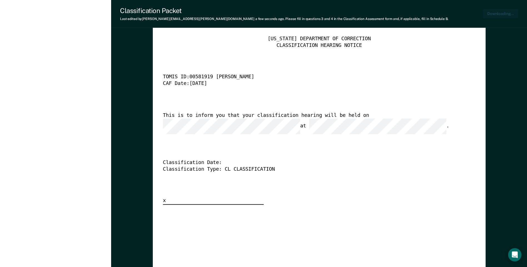
type textarea "x"
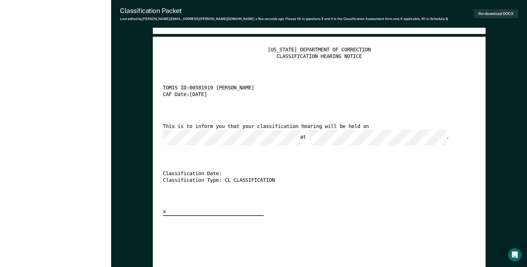
drag, startPoint x: 388, startPoint y: 111, endPoint x: 376, endPoint y: 110, distance: 12.2
click at [388, 111] on div "[US_STATE] DEPARTMENT OF CORRECTION CLASSIFICATION HEARING NOTICE TOMIS ID: 005…" at bounding box center [319, 131] width 313 height 169
drag, startPoint x: 327, startPoint y: 108, endPoint x: 304, endPoint y: 106, distance: 23.2
click at [327, 108] on div "[US_STATE] DEPARTMENT OF CORRECTION CLASSIFICATION HEARING NOTICE TOMIS ID: 005…" at bounding box center [319, 131] width 313 height 169
